Goal: Task Accomplishment & Management: Manage account settings

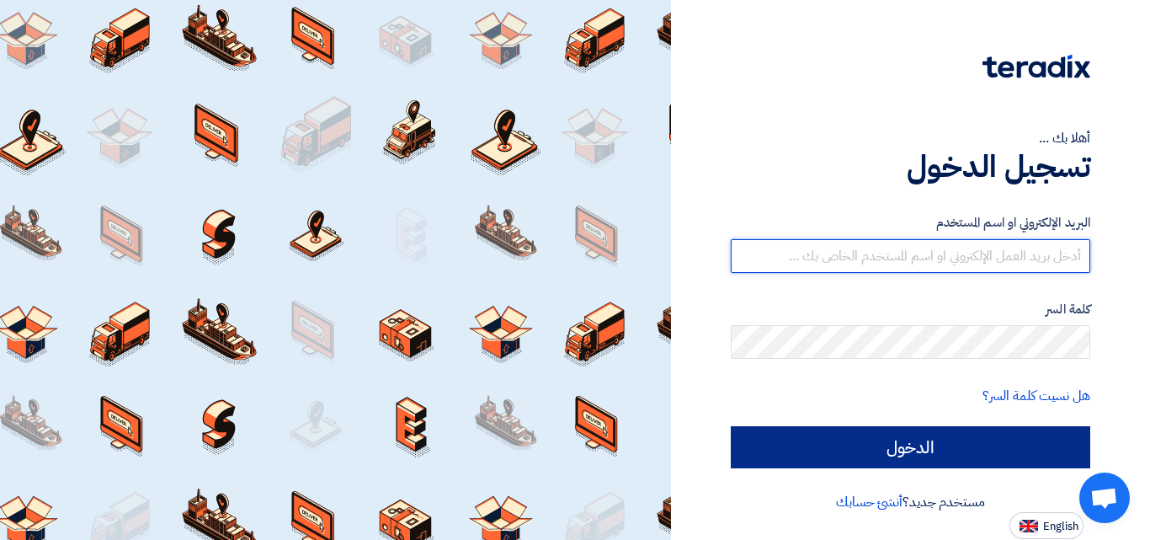
type input "[EMAIL_ADDRESS][DOMAIN_NAME]"
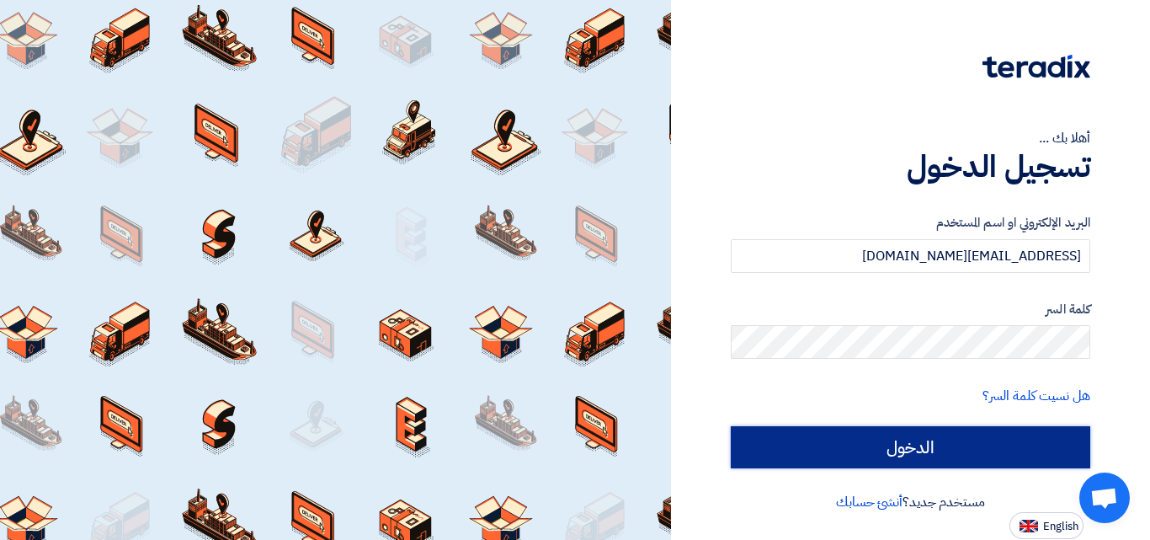
click at [972, 452] on input "الدخول" at bounding box center [910, 447] width 359 height 42
type input "Sign in"
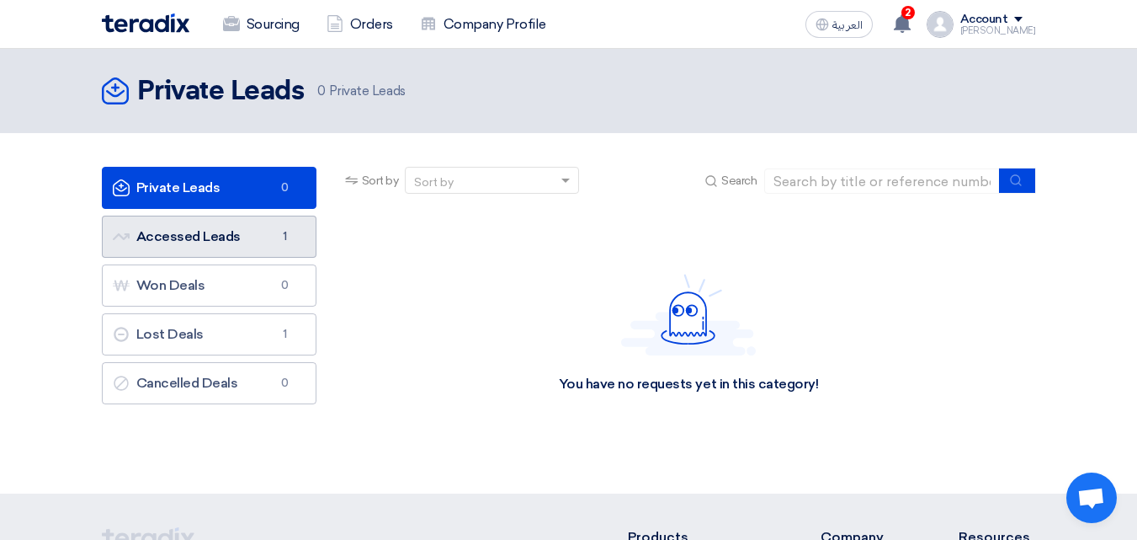
click at [217, 250] on link "Accessed Leads Accessed Leads 1" at bounding box center [209, 237] width 215 height 42
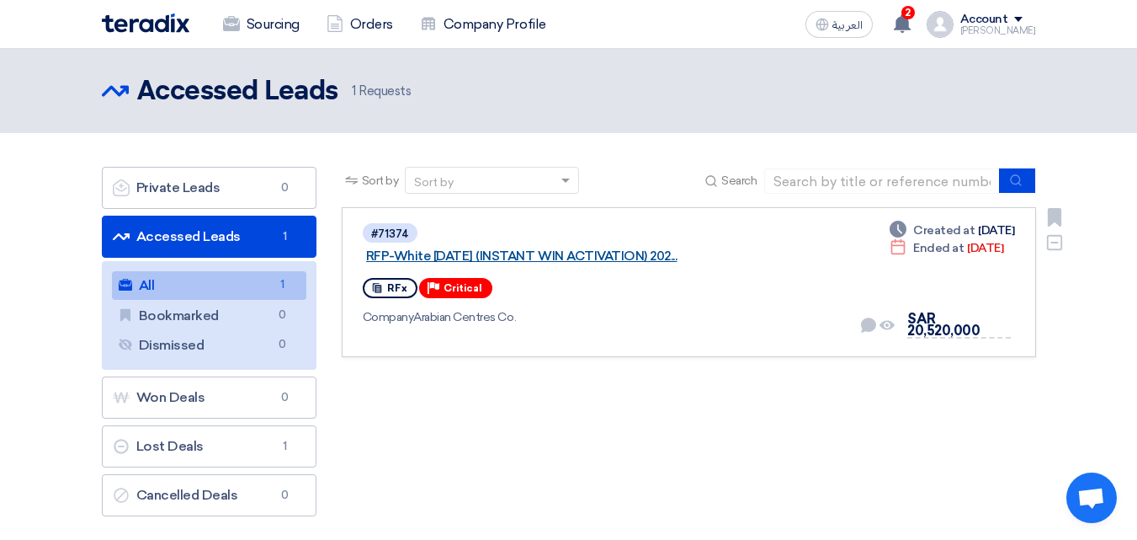
click at [526, 248] on link "RFP-White [DATE] (INSTANT WIN ACTIVATION) 202..." at bounding box center [576, 255] width 421 height 15
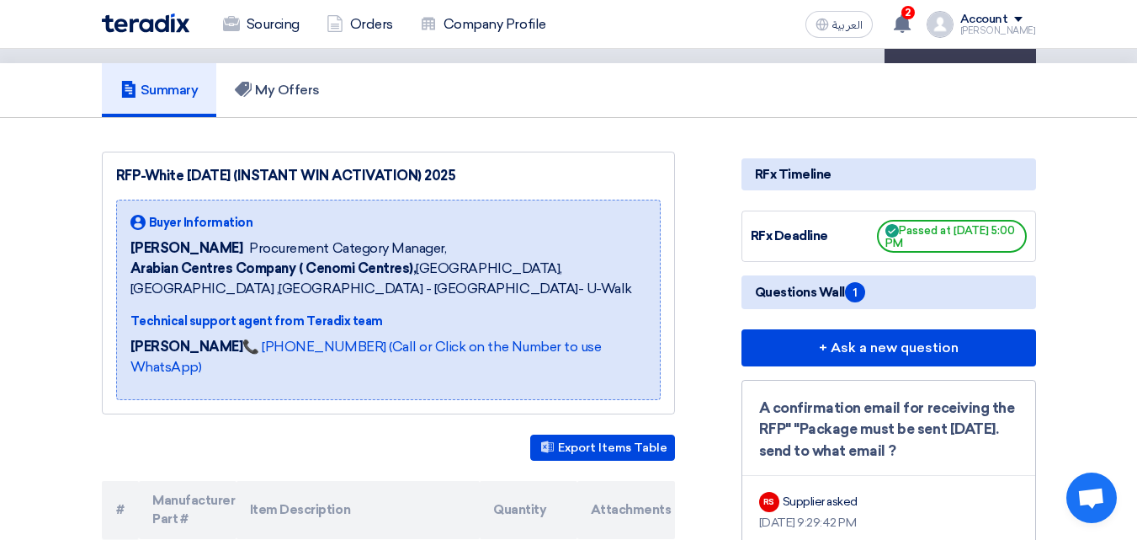
scroll to position [118, 0]
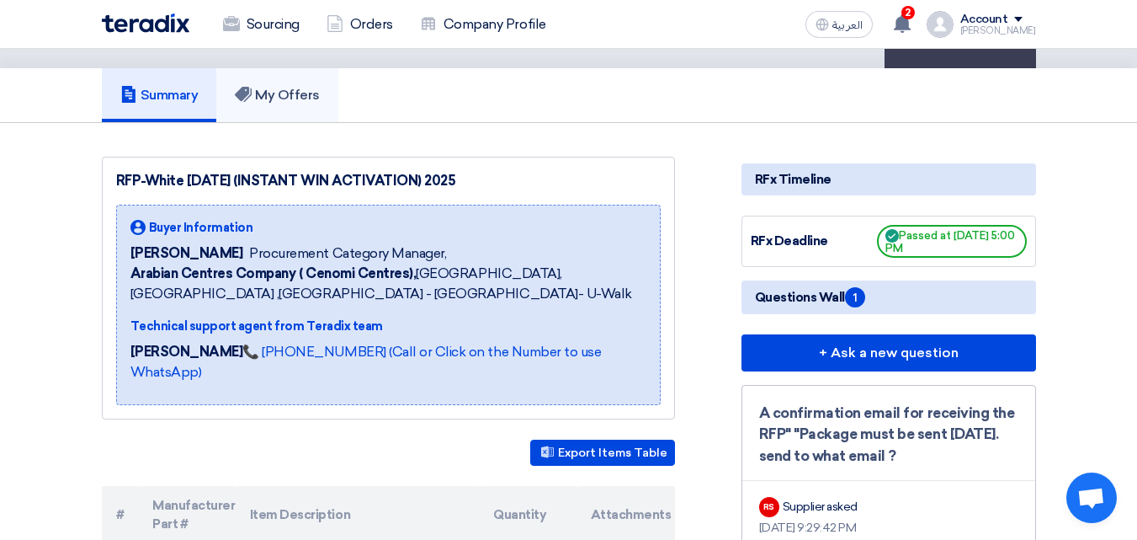
click at [292, 96] on h5 "My Offers" at bounding box center [277, 95] width 85 height 17
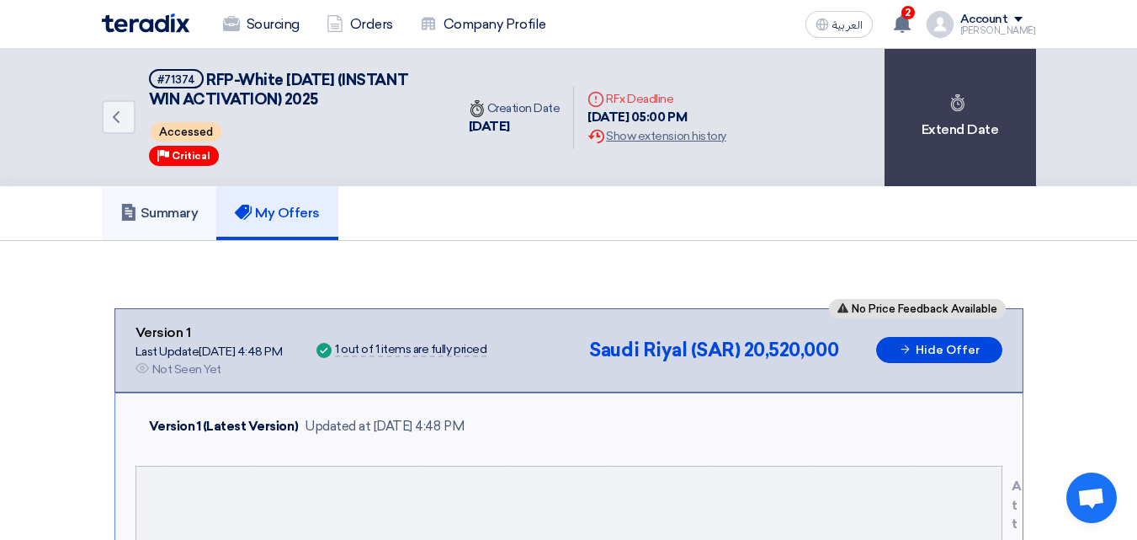
click at [177, 191] on link "Summary" at bounding box center [159, 213] width 115 height 54
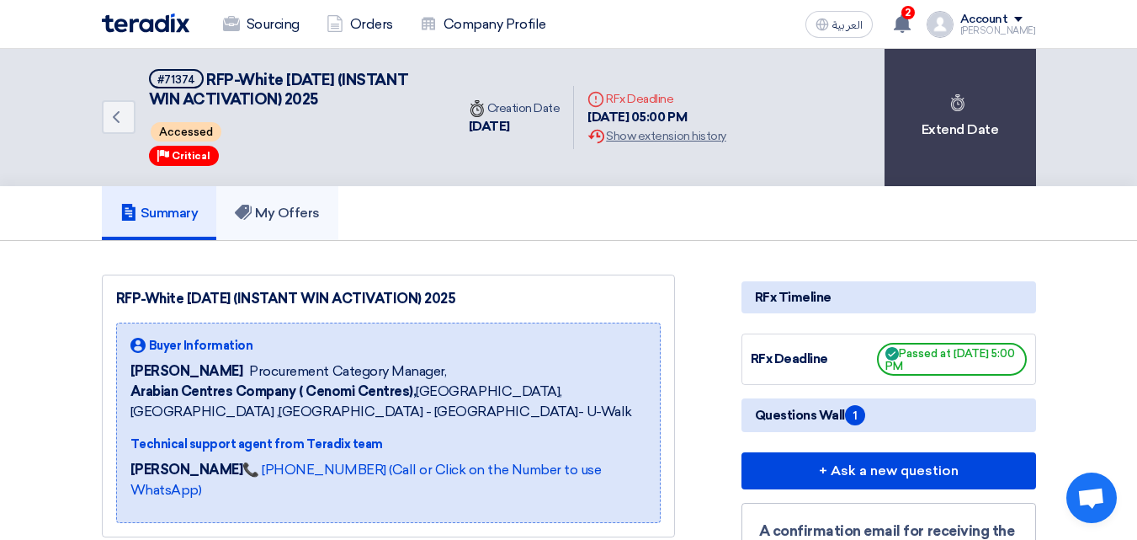
click at [257, 215] on h5 "My Offers" at bounding box center [277, 213] width 85 height 17
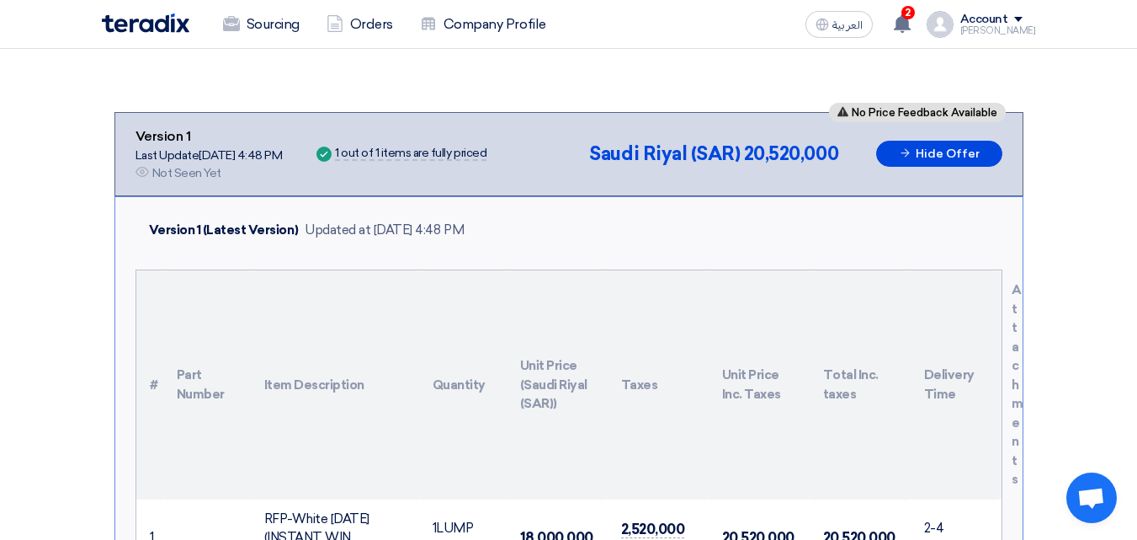
scroll to position [258, 0]
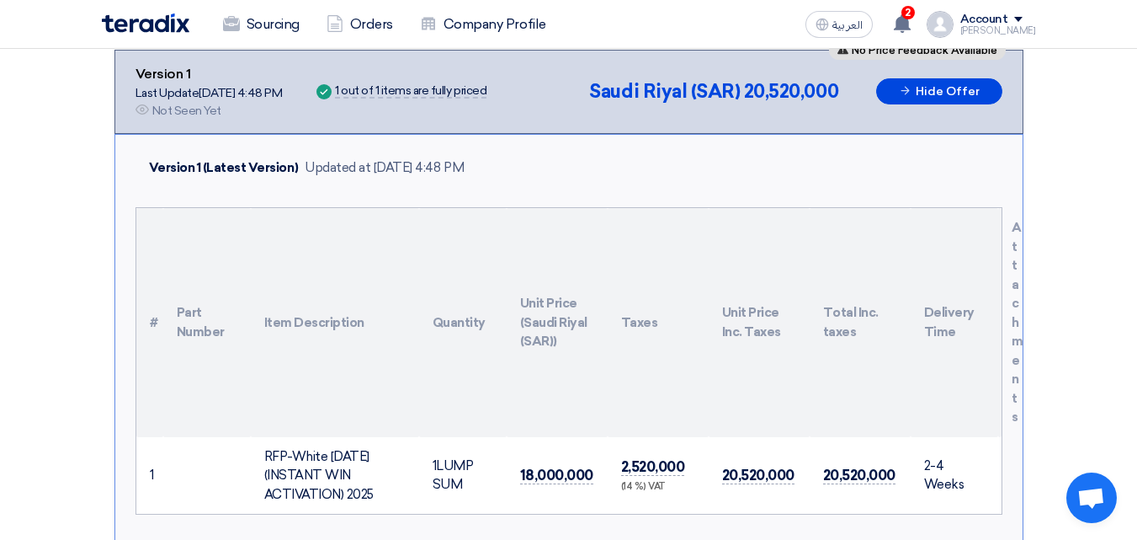
click at [404, 400] on th "Item Description" at bounding box center [335, 322] width 168 height 229
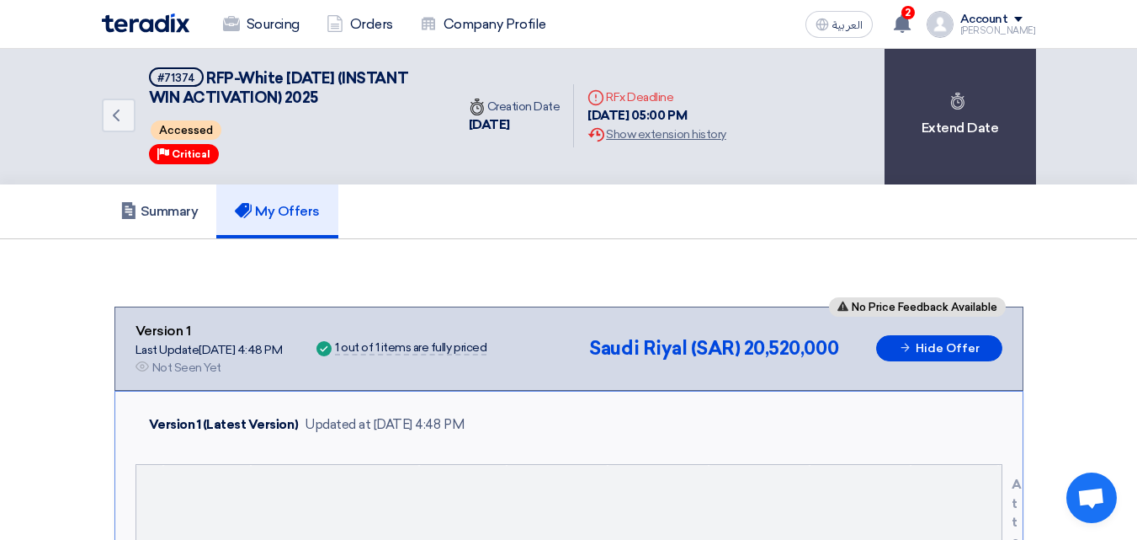
scroll to position [0, 0]
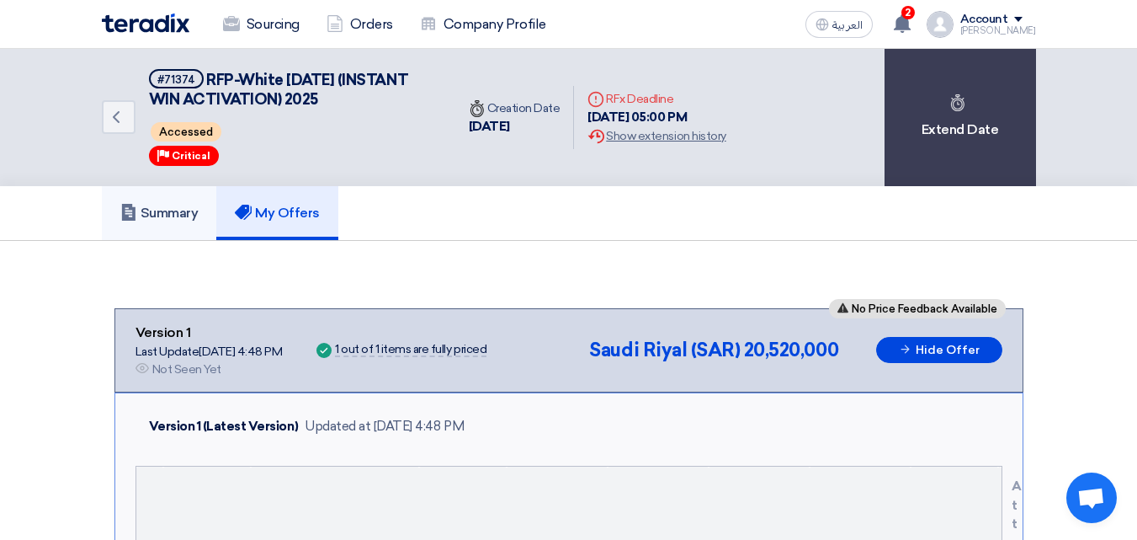
click at [138, 208] on h5 "Summary" at bounding box center [159, 213] width 78 height 17
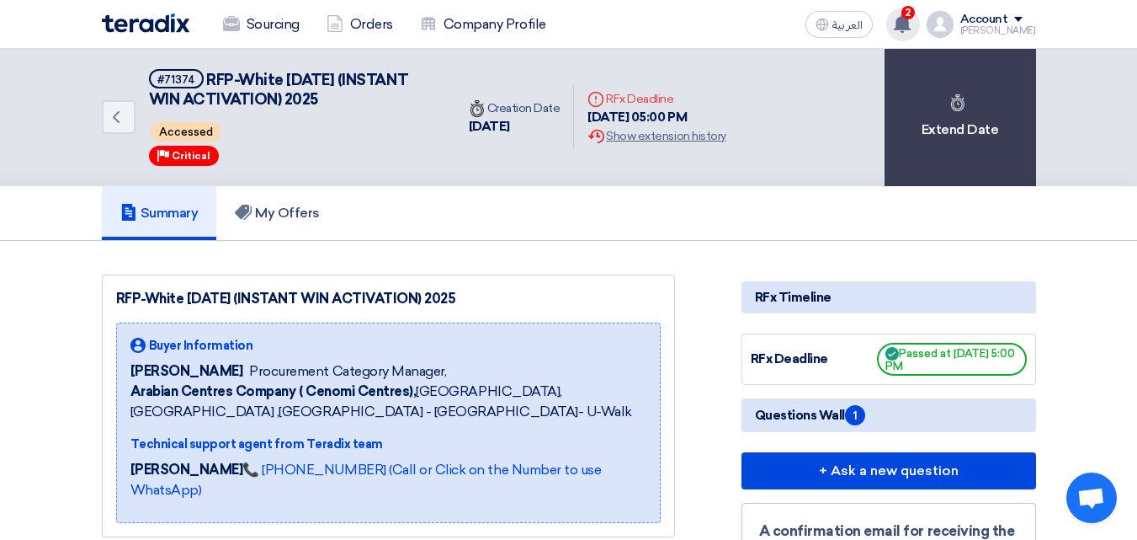
click at [917, 34] on div "2 A request has been edited! - "RFP-White [DATE] (INSTANT WIN ACTIVATION) 2025"…" at bounding box center [903, 25] width 34 height 34
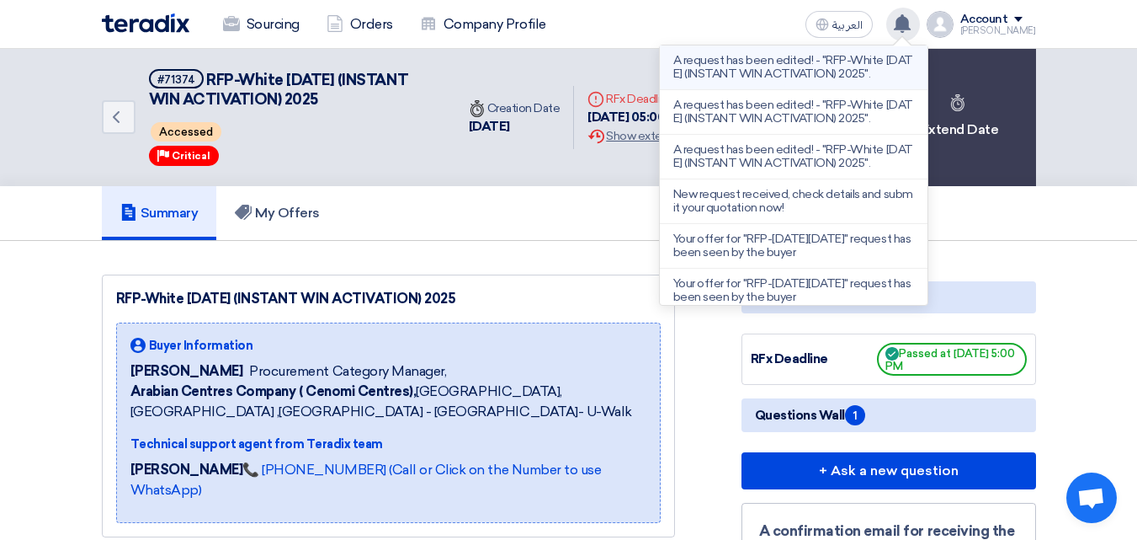
click at [796, 82] on li "A request has been edited! - "RFP-White [DATE] (INSTANT WIN ACTIVATION) 2025"." at bounding box center [794, 67] width 268 height 45
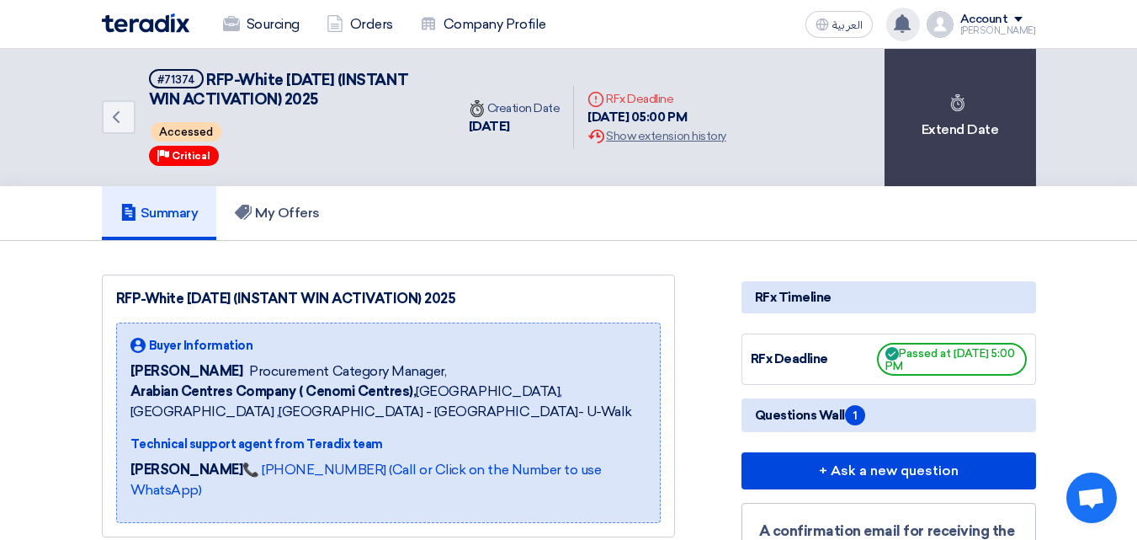
click at [910, 11] on div "A request has been edited! - "RFP-White [DATE] (INSTANT WIN ACTIVATION) 2025". …" at bounding box center [903, 25] width 34 height 34
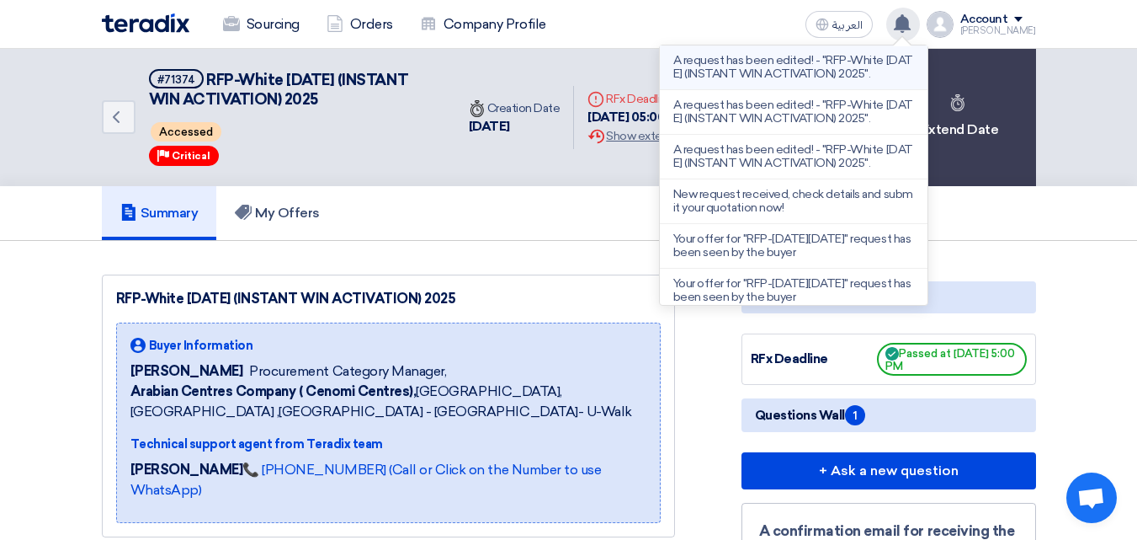
click at [832, 68] on p "A request has been edited! - "RFP-White [DATE] (INSTANT WIN ACTIVATION) 2025"." at bounding box center [793, 67] width 241 height 27
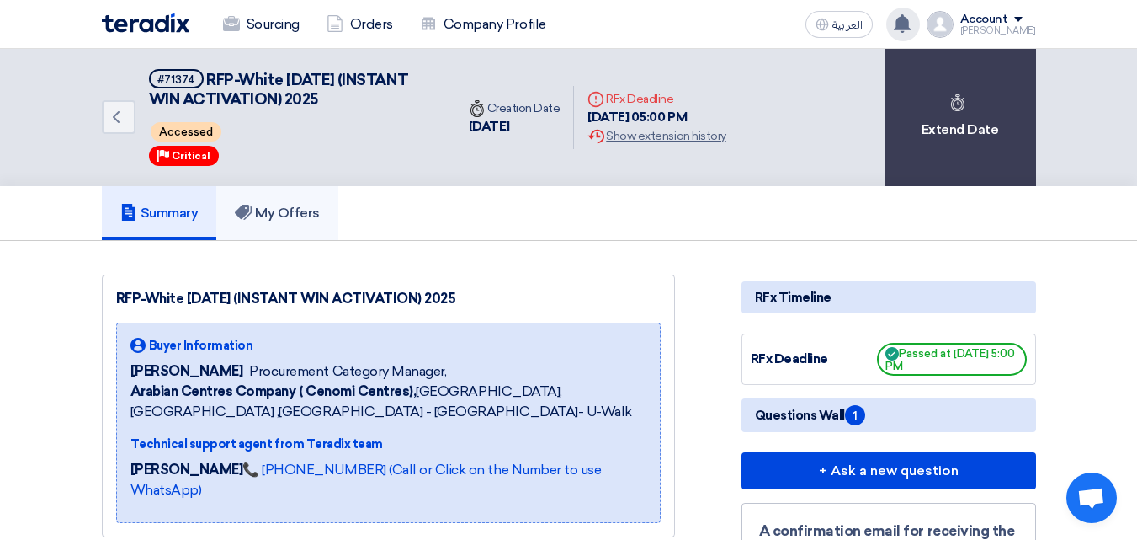
click at [278, 188] on link "My Offers" at bounding box center [277, 213] width 122 height 54
click at [247, 207] on use at bounding box center [243, 212] width 17 height 15
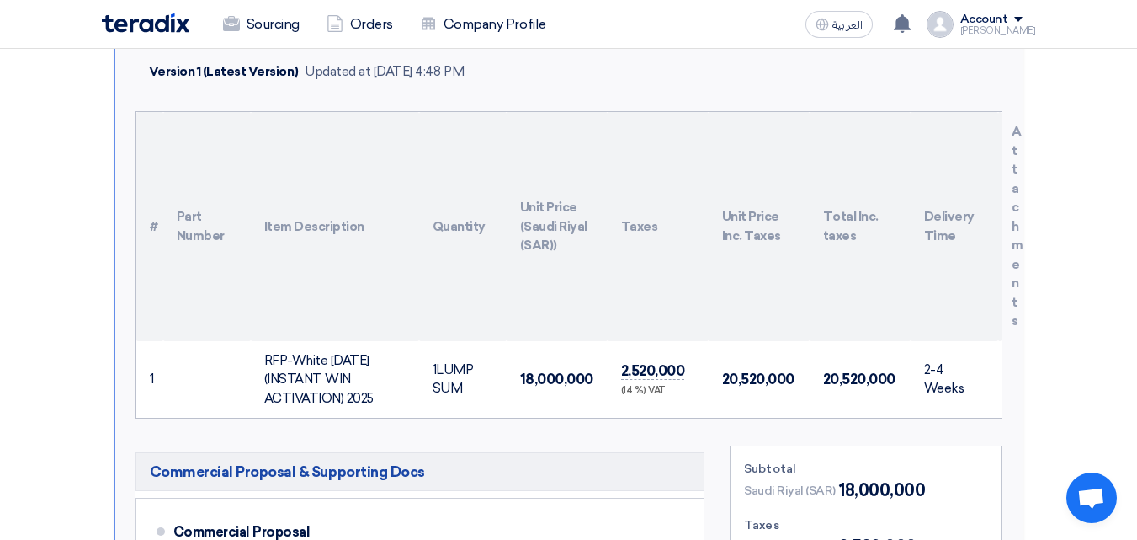
scroll to position [337, 0]
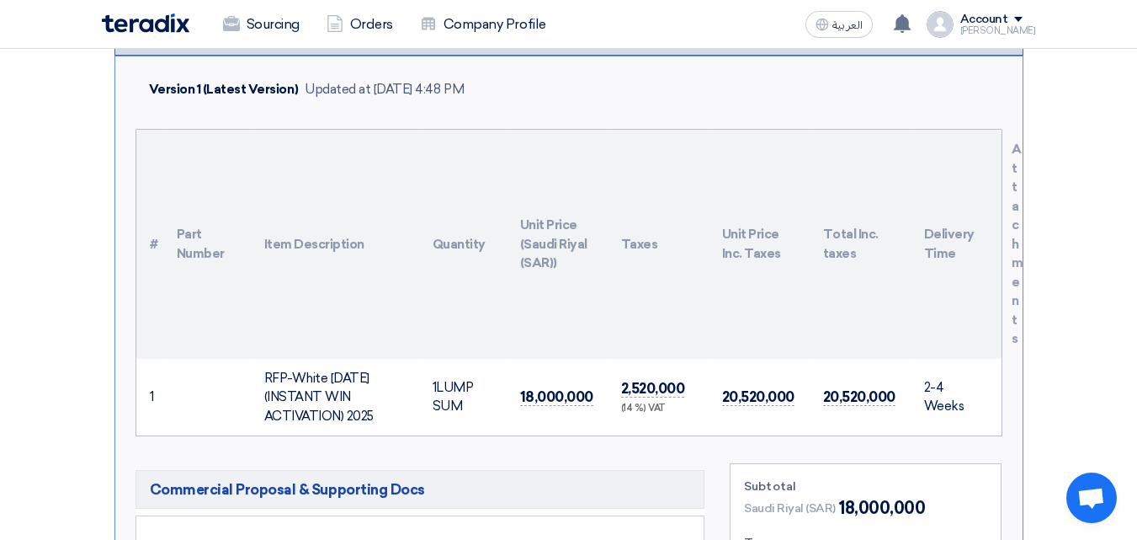
drag, startPoint x: 1019, startPoint y: 181, endPoint x: 1027, endPoint y: 349, distance: 168.5
click at [818, 397] on td "20,520,000" at bounding box center [860, 397] width 101 height 77
click at [765, 404] on span "20,520,000" at bounding box center [758, 397] width 72 height 18
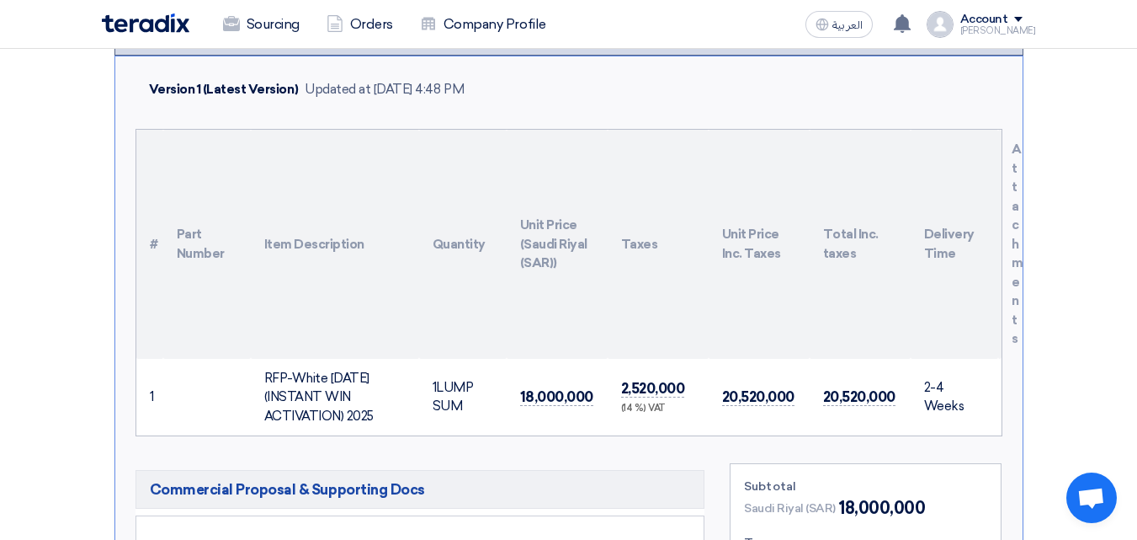
click at [407, 257] on th "Item Description" at bounding box center [335, 244] width 168 height 229
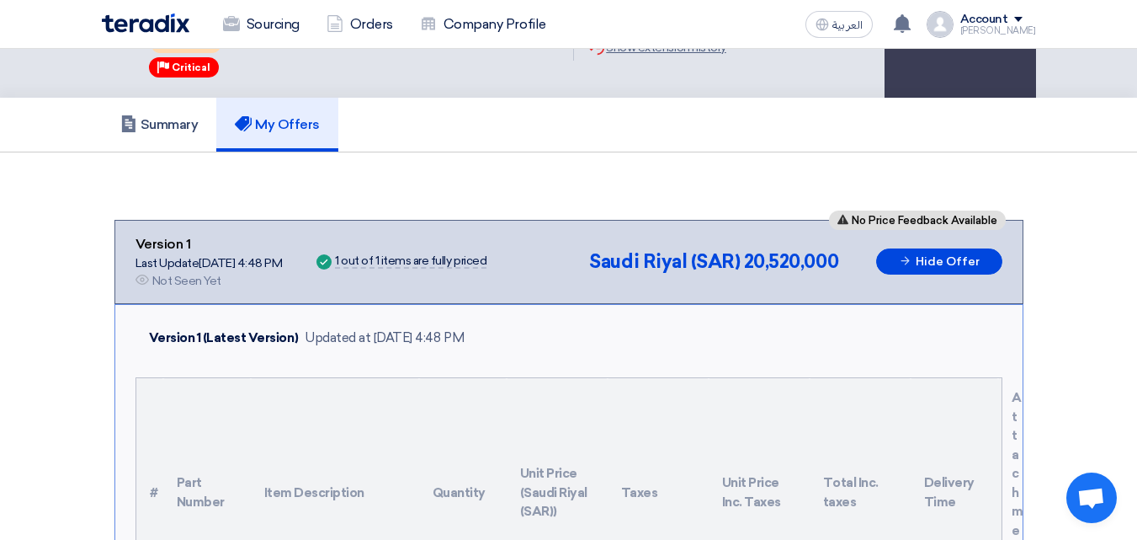
scroll to position [0, 0]
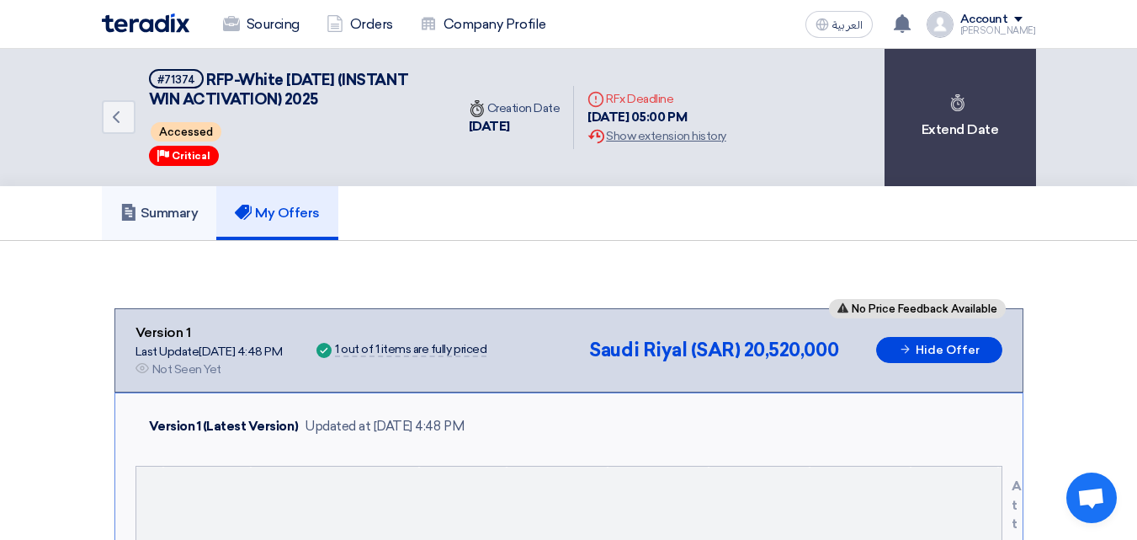
click at [185, 208] on h5 "Summary" at bounding box center [159, 213] width 78 height 17
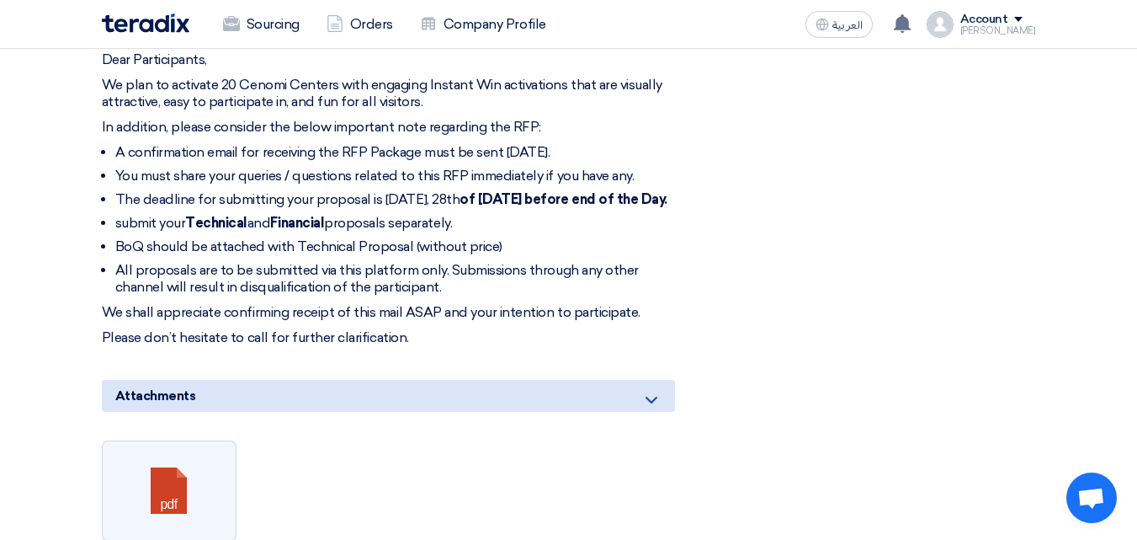
scroll to position [758, 0]
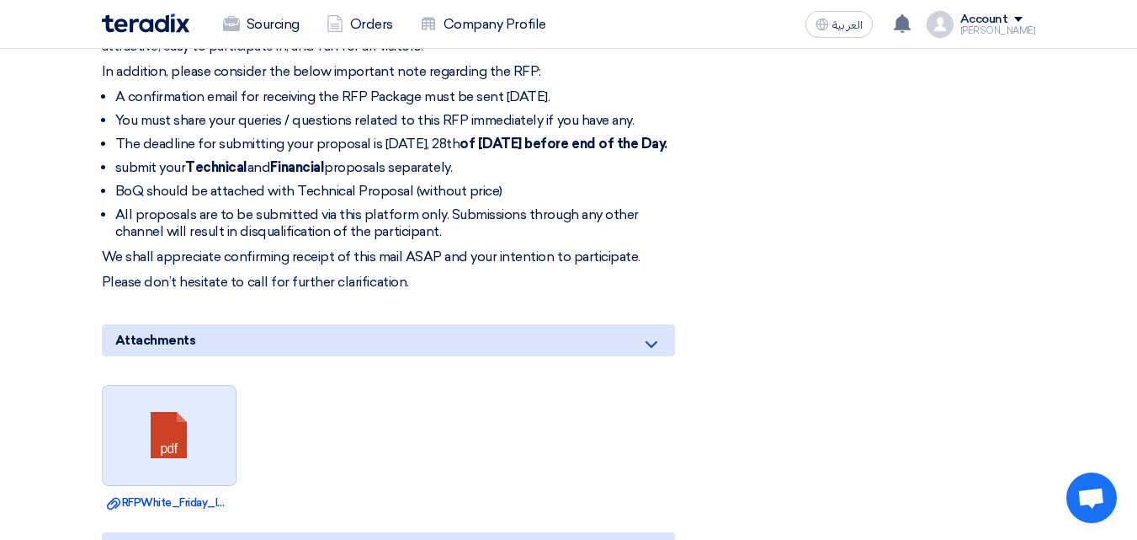
click at [177, 428] on link at bounding box center [170, 436] width 135 height 101
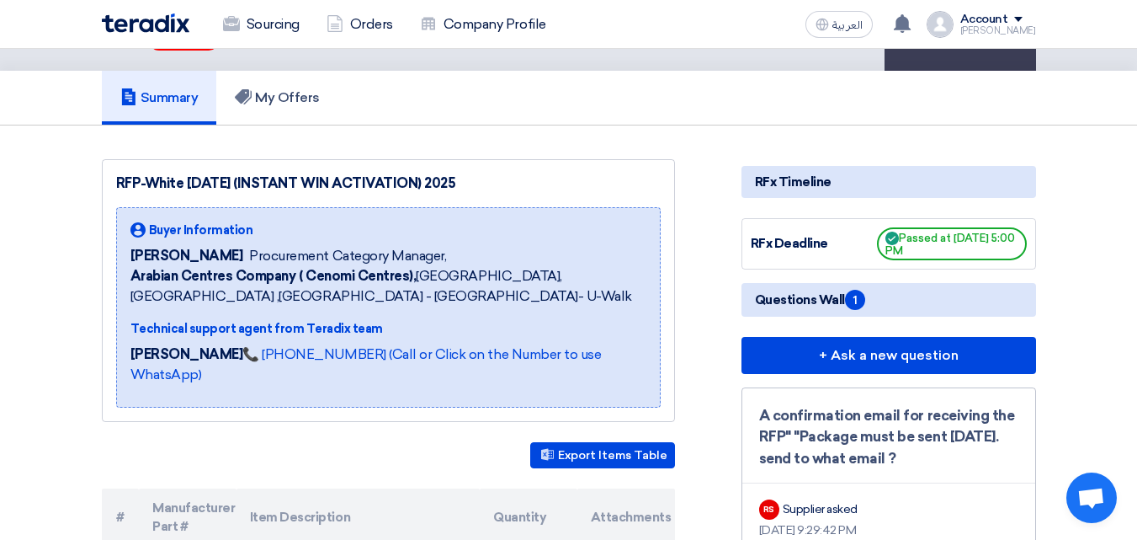
scroll to position [0, 0]
